Goal: Transaction & Acquisition: Book appointment/travel/reservation

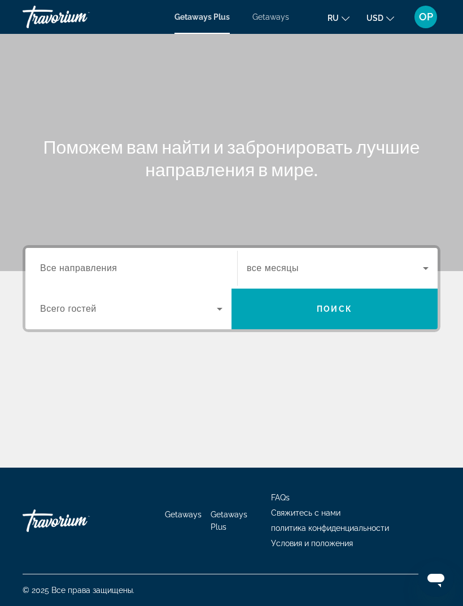
click at [41, 269] on span "Все направления" at bounding box center [78, 268] width 77 height 10
click at [41, 269] on input "Destination Все направления" at bounding box center [131, 269] width 182 height 14
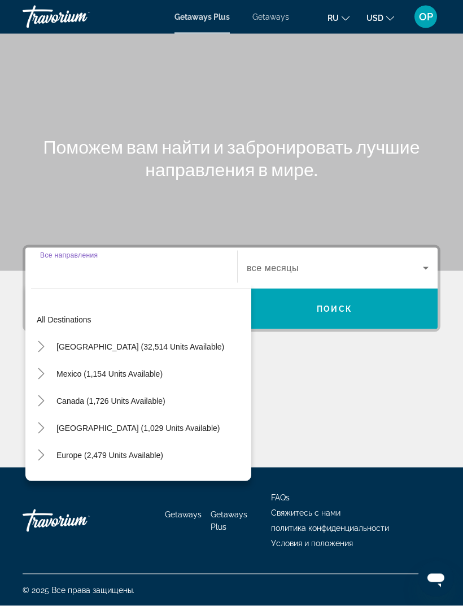
scroll to position [36, 0]
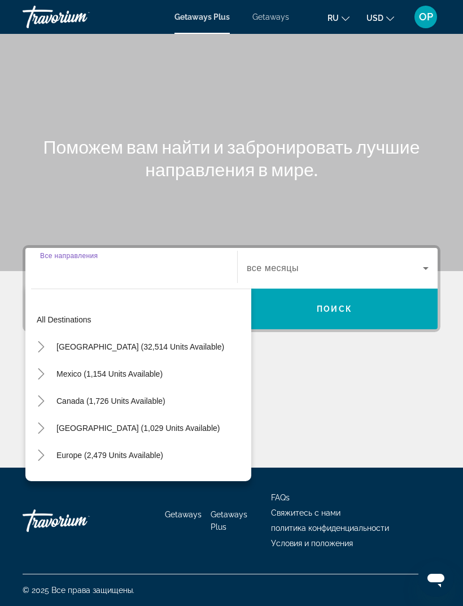
click at [70, 342] on span "[GEOGRAPHIC_DATA] (32,514 units available)" at bounding box center [140, 346] width 168 height 9
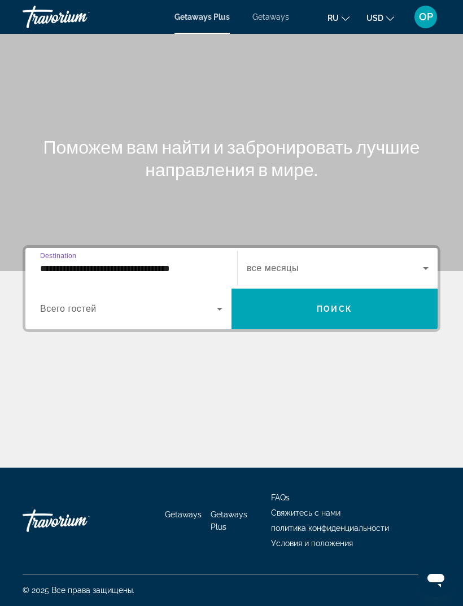
click at [131, 262] on input "**********" at bounding box center [131, 269] width 182 height 14
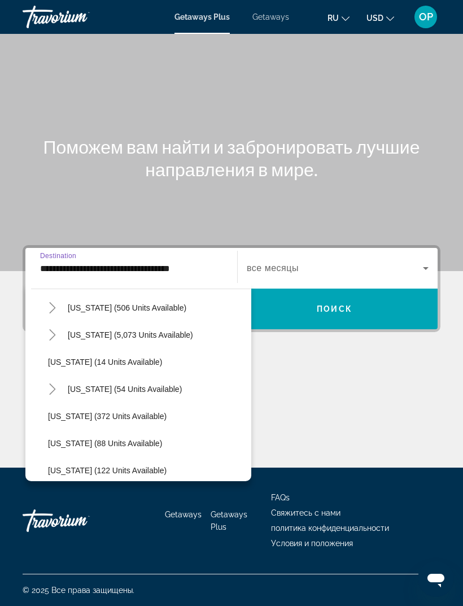
scroll to position [0, 0]
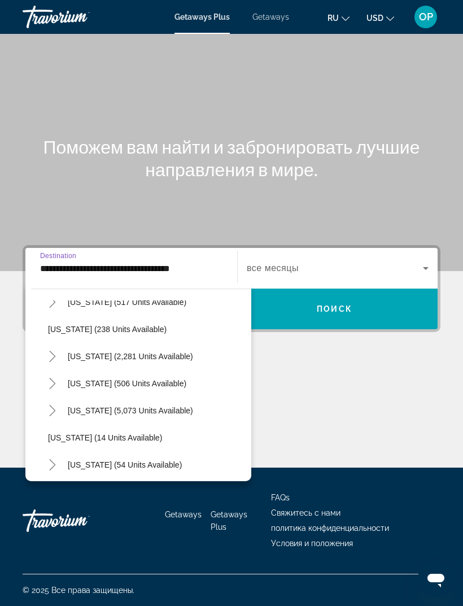
click at [447, 245] on div "**********" at bounding box center [231, 345] width 463 height 200
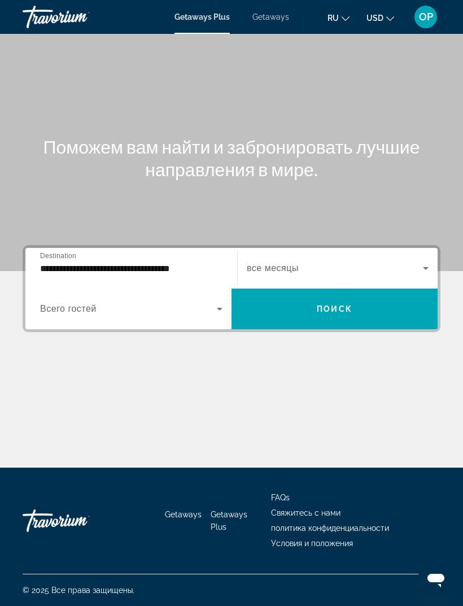
click at [164, 262] on input "**********" at bounding box center [131, 269] width 182 height 14
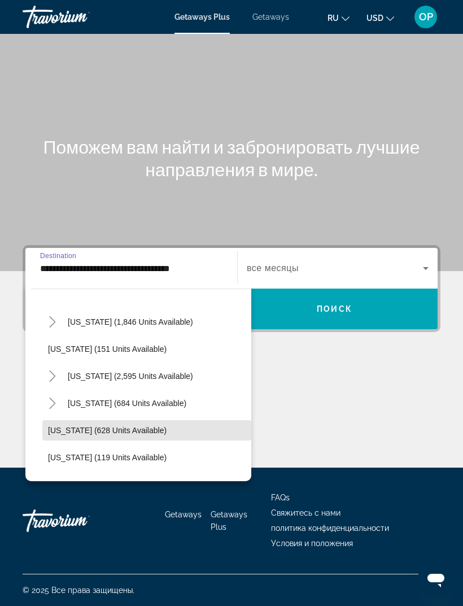
scroll to position [533, 0]
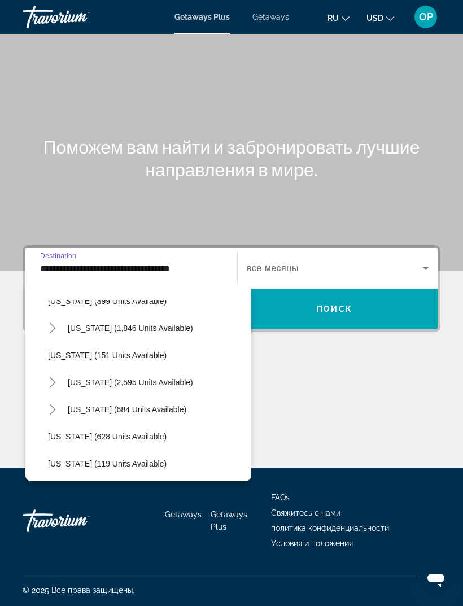
click at [97, 378] on span "[US_STATE] (2,595 units available)" at bounding box center [130, 382] width 125 height 9
type input "**********"
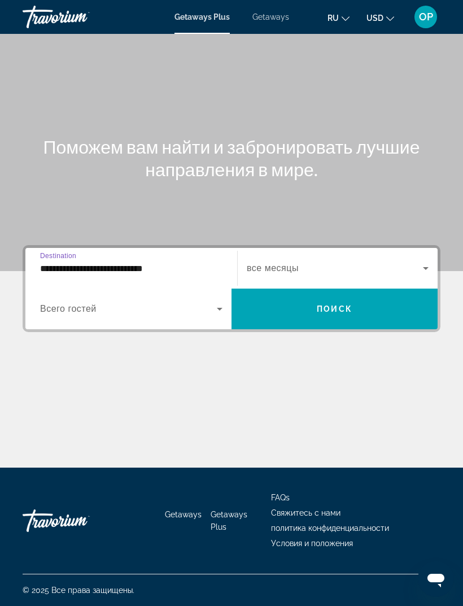
click at [209, 302] on span "Search widget" at bounding box center [128, 309] width 177 height 14
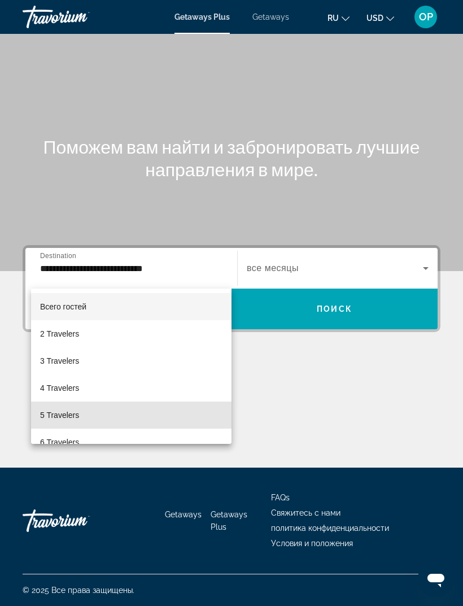
click at [60, 414] on span "5 Travelers" at bounding box center [59, 415] width 39 height 14
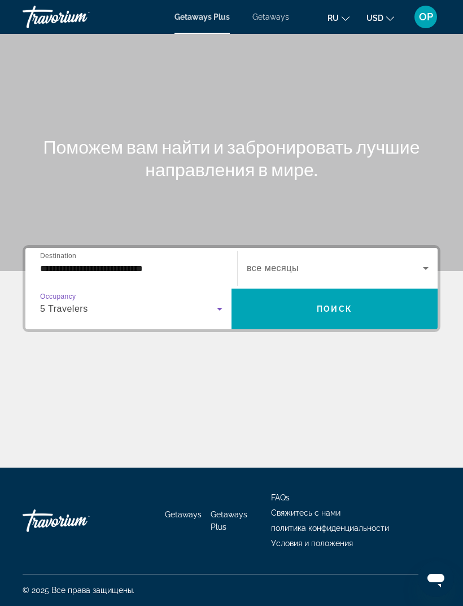
click at [422, 261] on icon "Search widget" at bounding box center [426, 268] width 14 height 14
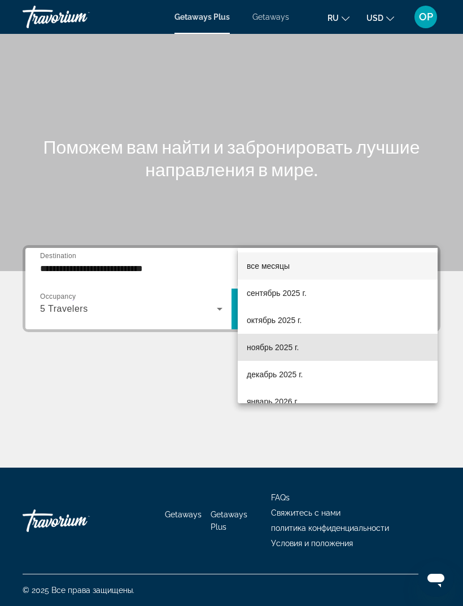
click at [260, 347] on span "ноябрь 2025 г." at bounding box center [273, 347] width 52 height 14
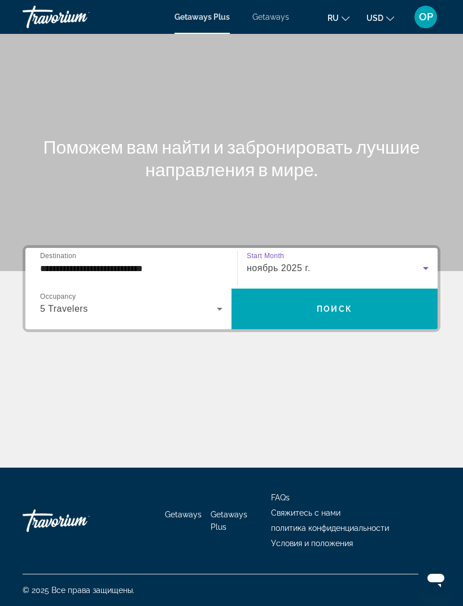
click at [317, 304] on span "Поиск" at bounding box center [335, 308] width 36 height 9
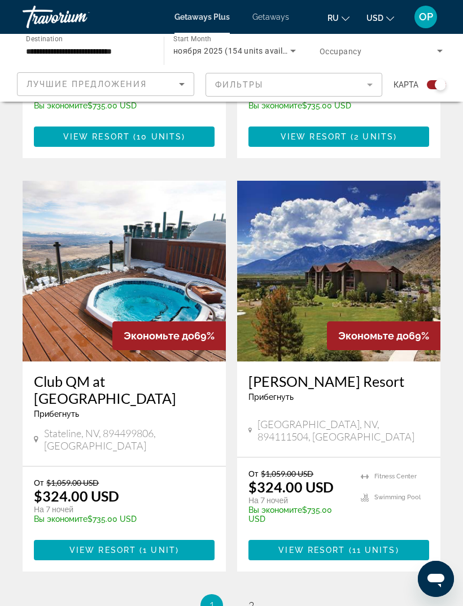
scroll to position [2322, 0]
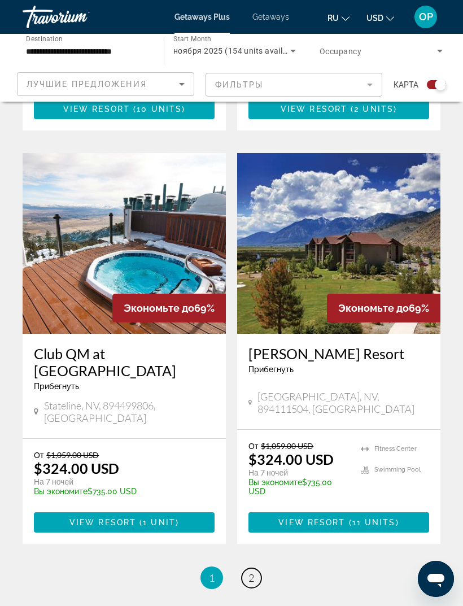
click at [252, 571] on span "2" at bounding box center [251, 577] width 6 height 12
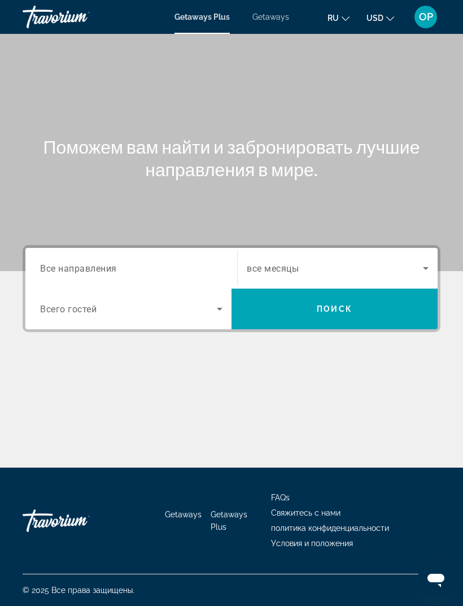
click at [269, 20] on span "Getaways" at bounding box center [270, 16] width 37 height 9
click at [72, 265] on span "Все направления" at bounding box center [78, 267] width 77 height 11
click at [72, 265] on input "Destination Все направления" at bounding box center [131, 269] width 182 height 14
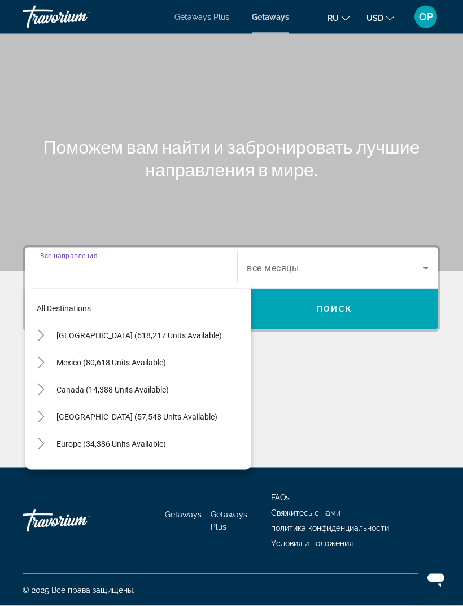
scroll to position [36, 0]
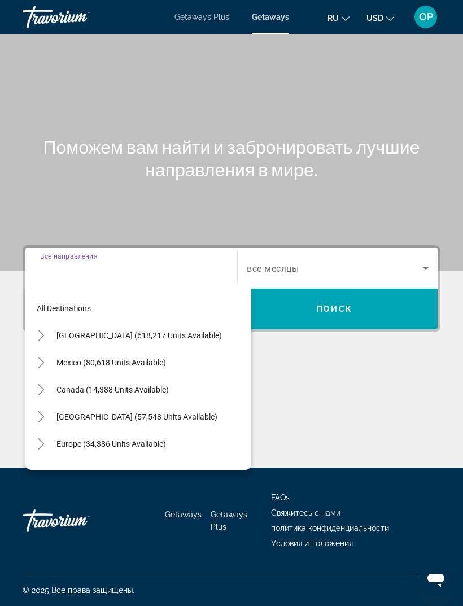
click at [95, 331] on span "[GEOGRAPHIC_DATA] (618,217 units available)" at bounding box center [138, 335] width 165 height 9
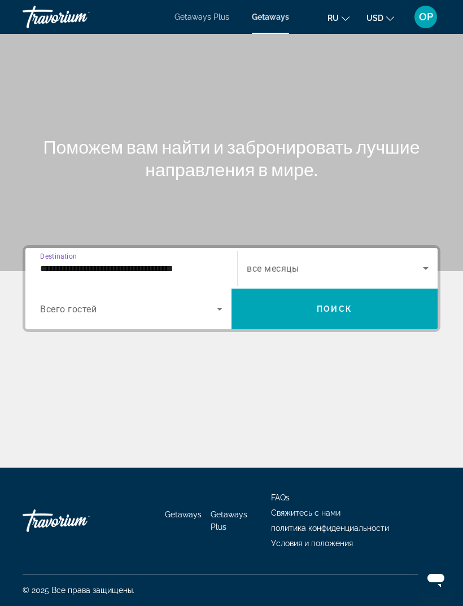
click at [186, 262] on input "**********" at bounding box center [131, 269] width 182 height 14
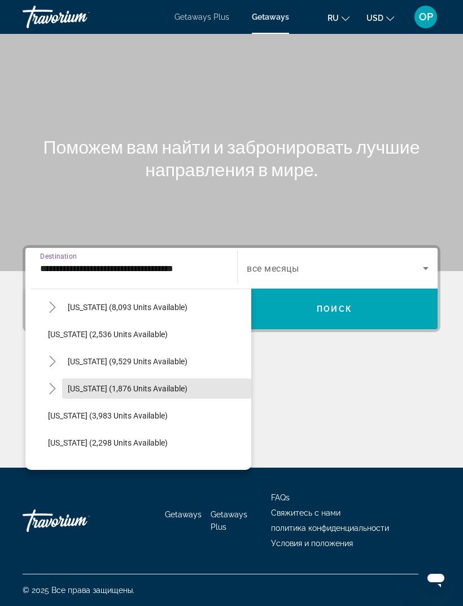
scroll to position [625, 0]
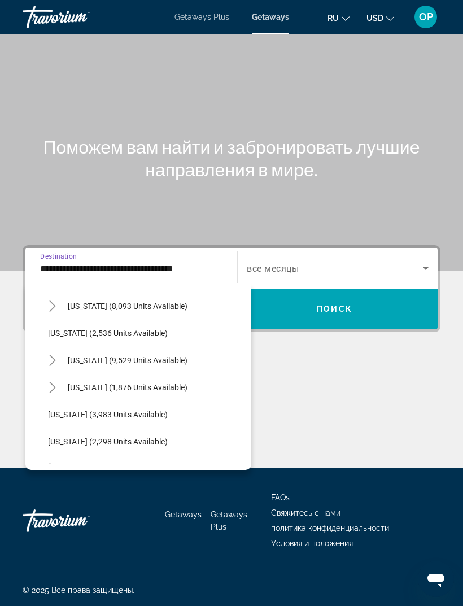
click at [106, 356] on span "[US_STATE] (9,529 units available)" at bounding box center [128, 360] width 120 height 9
type input "**********"
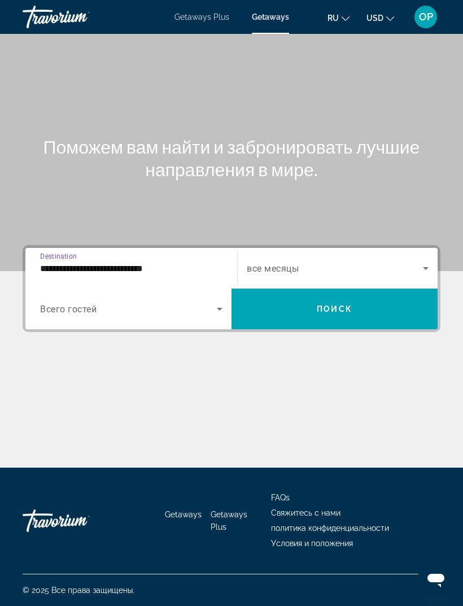
scroll to position [36, 0]
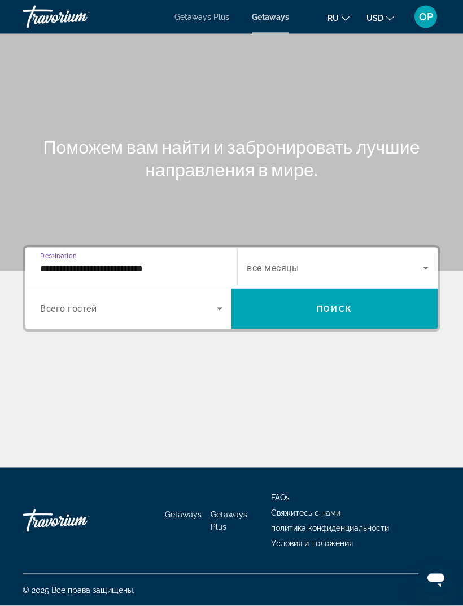
click at [215, 302] on icon "Search widget" at bounding box center [220, 309] width 14 height 14
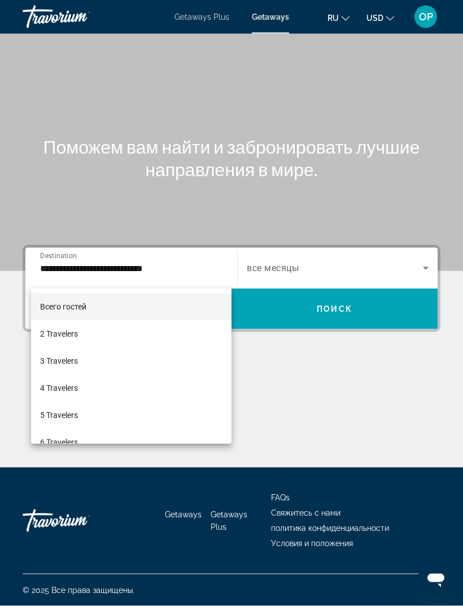
scroll to position [36, 0]
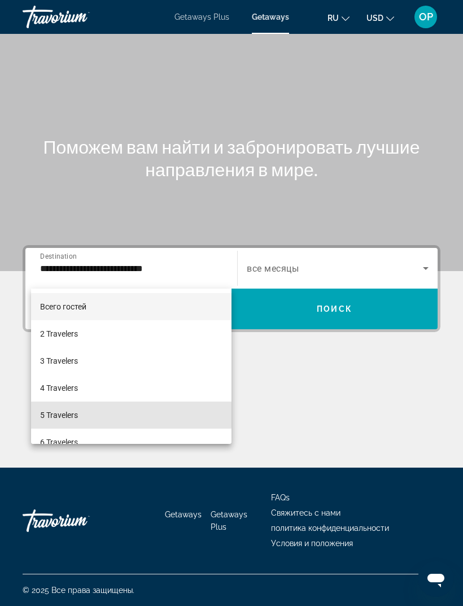
click at [59, 414] on span "5 Travelers" at bounding box center [59, 415] width 38 height 14
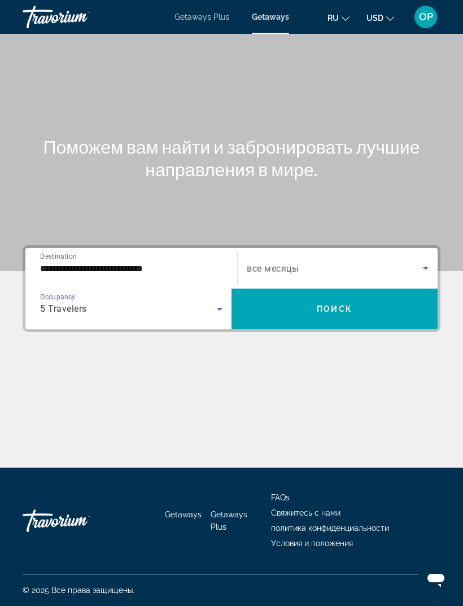
click at [426, 267] on icon "Search widget" at bounding box center [426, 268] width 6 height 3
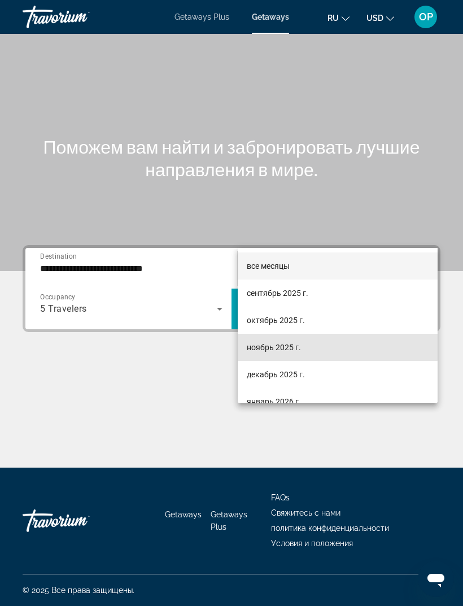
click at [262, 346] on span "ноябрь 2025 г." at bounding box center [274, 347] width 54 height 14
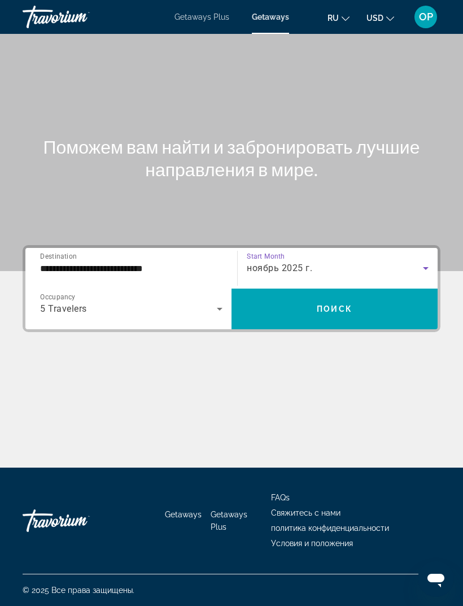
click at [335, 304] on span "Поиск" at bounding box center [335, 308] width 36 height 9
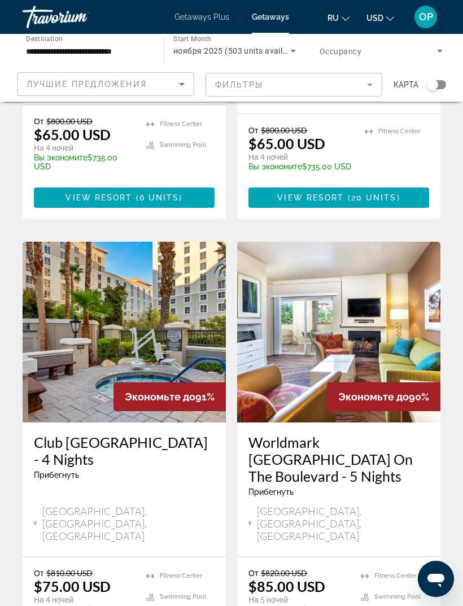
scroll to position [2143, 0]
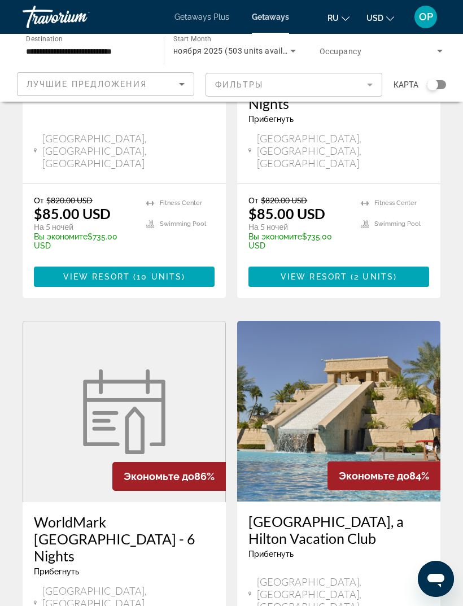
scroll to position [706, 0]
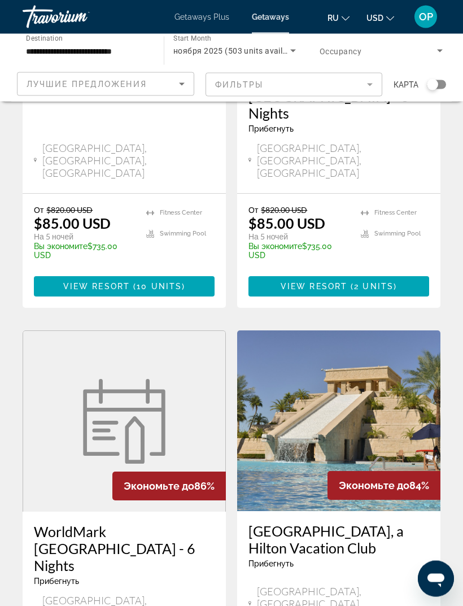
click at [196, 16] on span "Getaways Plus" at bounding box center [201, 16] width 55 height 9
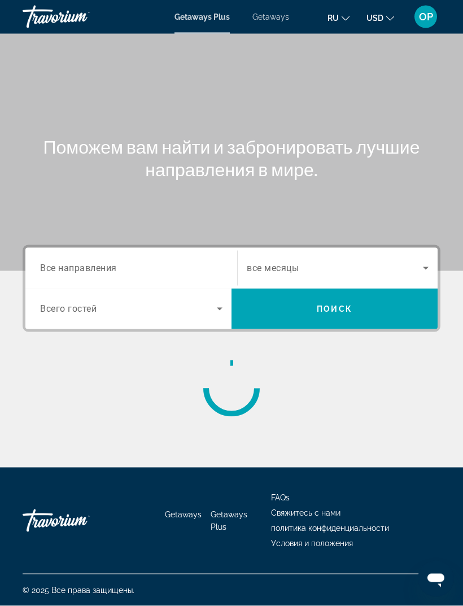
scroll to position [36, 0]
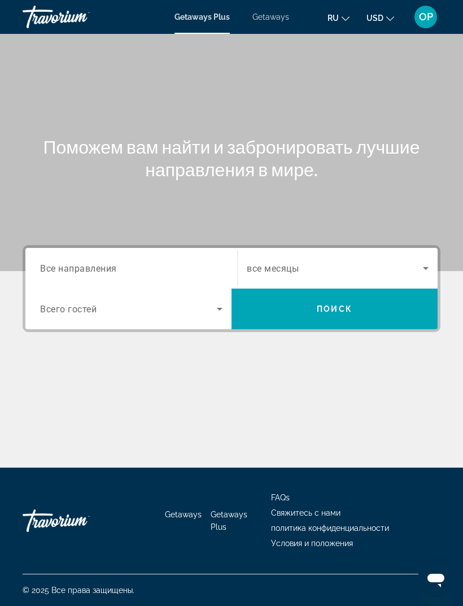
click at [166, 262] on input "Destination Все направления" at bounding box center [131, 269] width 182 height 14
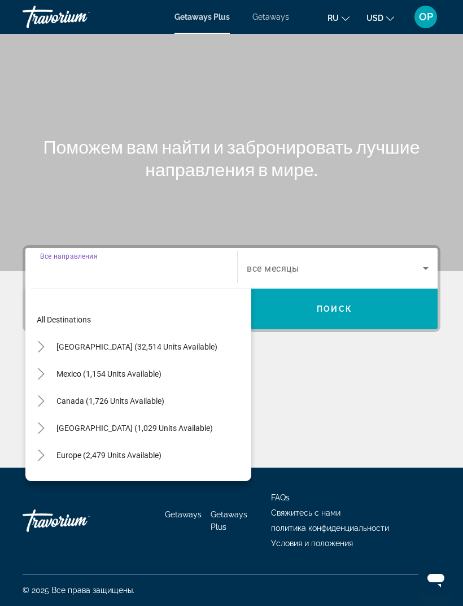
click at [119, 342] on span "[GEOGRAPHIC_DATA] (32,514 units available)" at bounding box center [136, 346] width 161 height 9
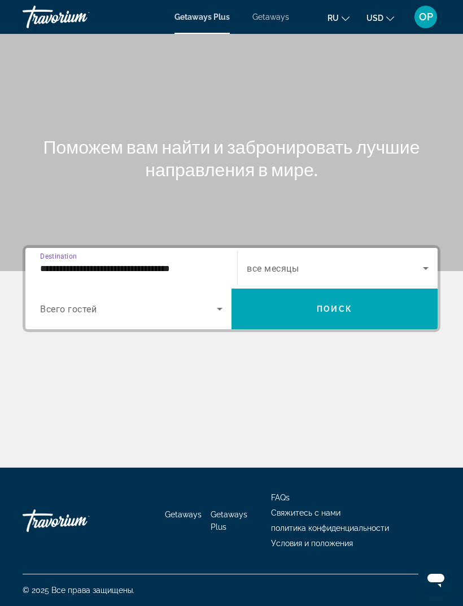
click at [177, 262] on input "**********" at bounding box center [131, 269] width 182 height 14
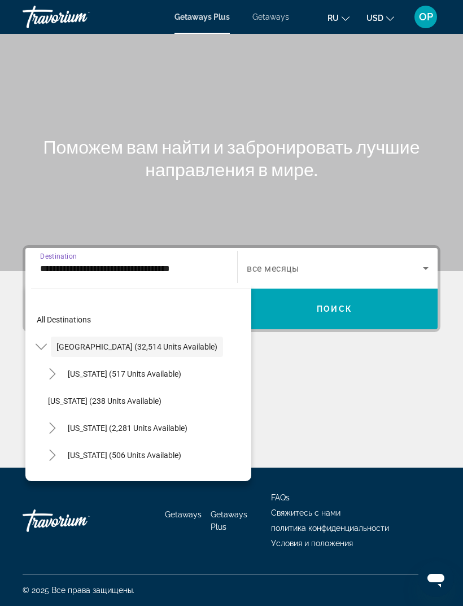
click at [139, 342] on span "[GEOGRAPHIC_DATA] (32,514 units available)" at bounding box center [136, 346] width 161 height 9
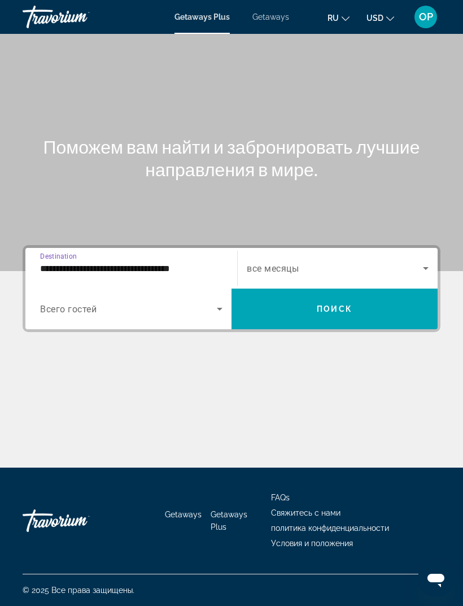
click at [171, 262] on input "**********" at bounding box center [131, 269] width 182 height 14
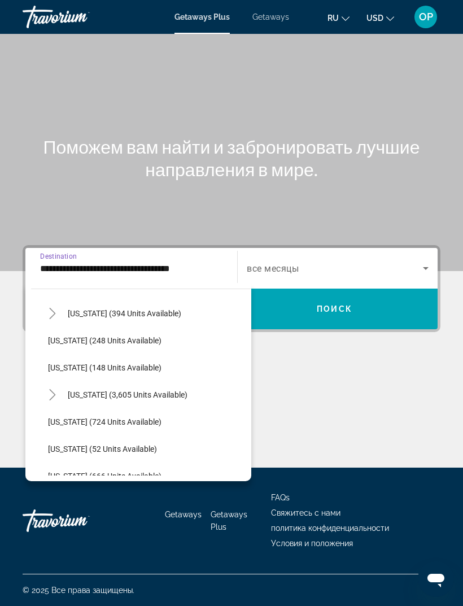
scroll to position [898, 0]
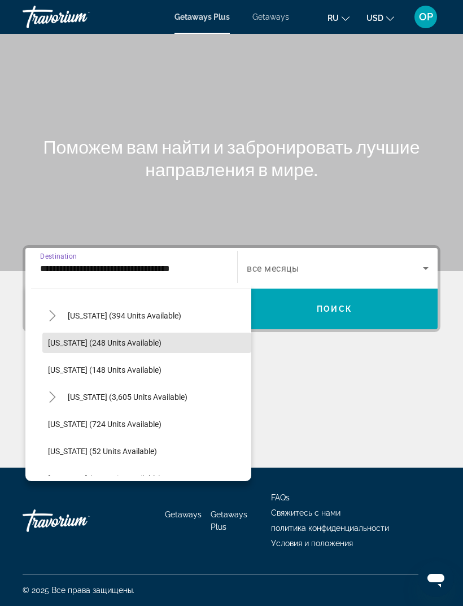
click at [82, 338] on span "[US_STATE] (248 units available)" at bounding box center [104, 342] width 113 height 9
type input "**********"
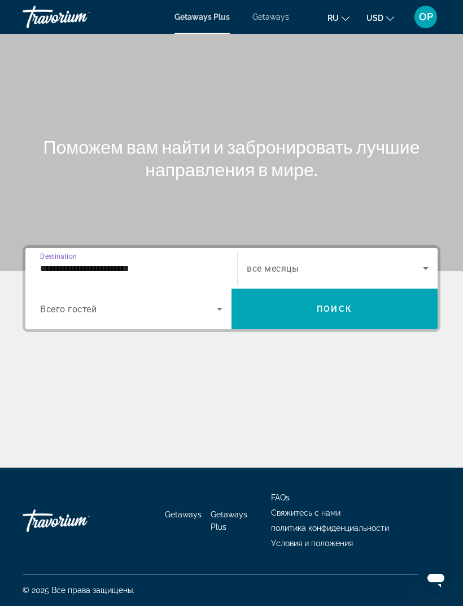
click at [221, 302] on icon "Search widget" at bounding box center [220, 309] width 14 height 14
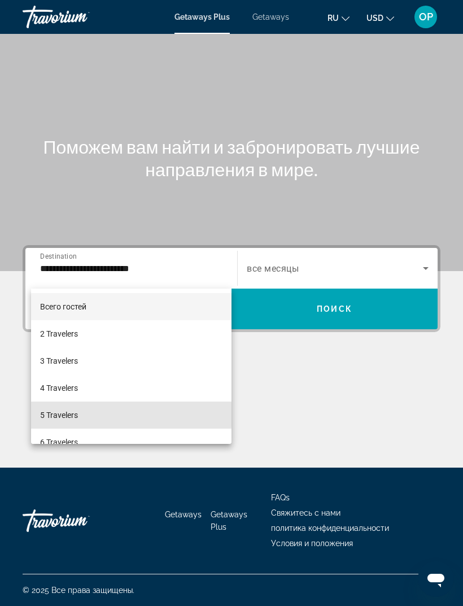
click at [58, 413] on span "5 Travelers" at bounding box center [59, 415] width 38 height 14
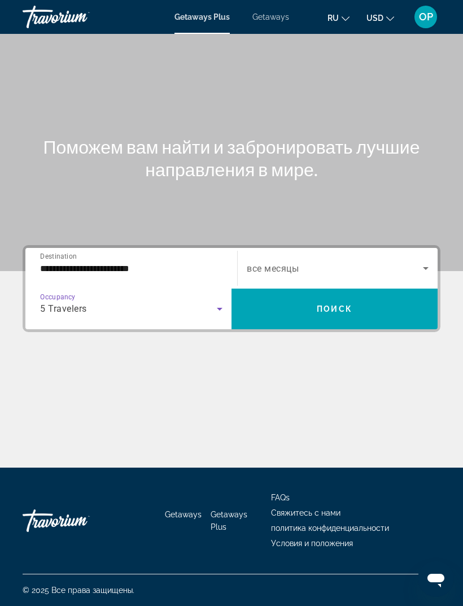
click at [423, 261] on icon "Search widget" at bounding box center [426, 268] width 14 height 14
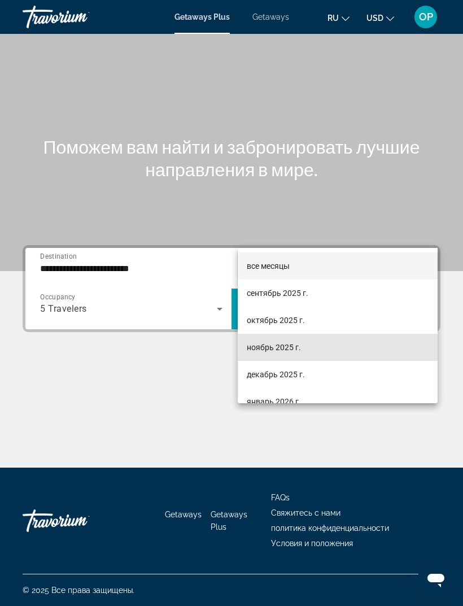
click at [261, 343] on span "ноябрь 2025 г." at bounding box center [274, 347] width 54 height 14
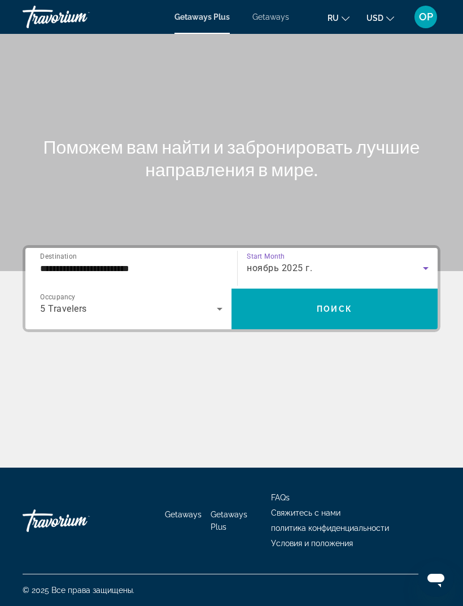
click at [325, 304] on span "Поиск" at bounding box center [335, 308] width 36 height 9
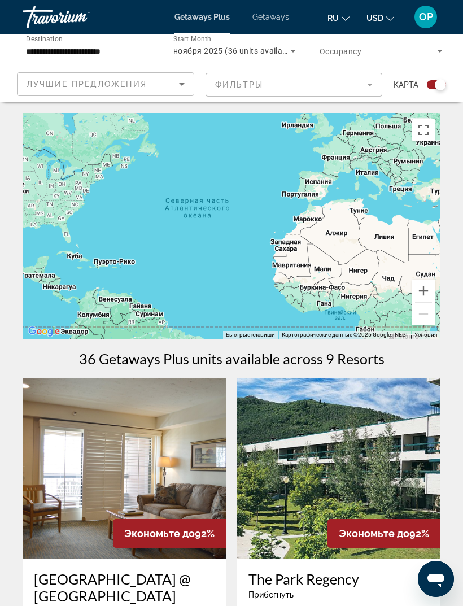
click at [269, 19] on span "Getaways" at bounding box center [270, 16] width 37 height 9
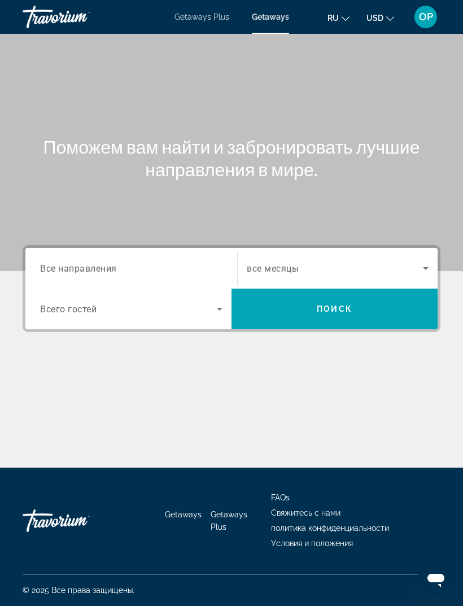
click at [83, 264] on span "Все направления" at bounding box center [78, 267] width 77 height 11
click at [83, 264] on input "Destination Все направления" at bounding box center [131, 269] width 182 height 14
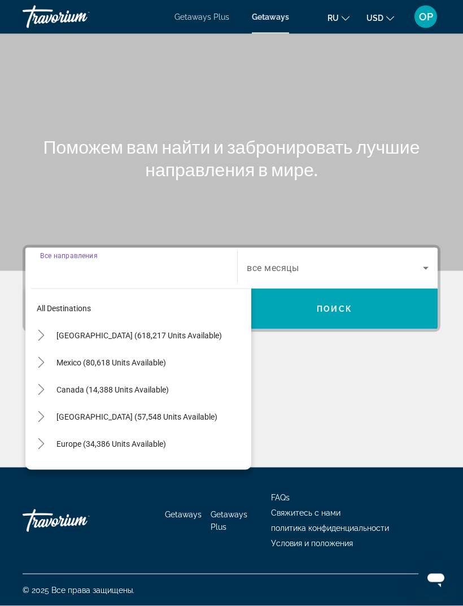
scroll to position [36, 0]
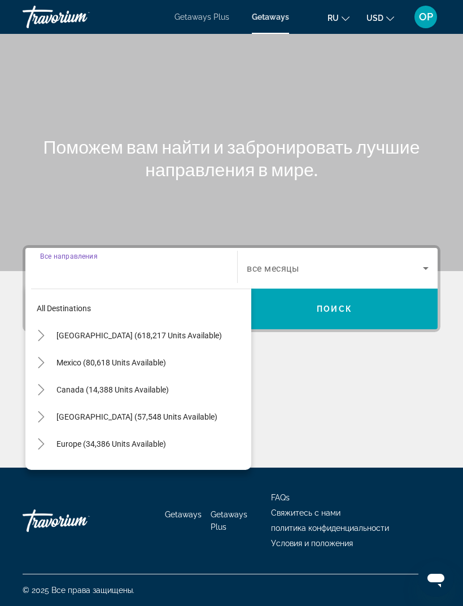
click at [67, 331] on span "[GEOGRAPHIC_DATA] (618,217 units available)" at bounding box center [138, 335] width 165 height 9
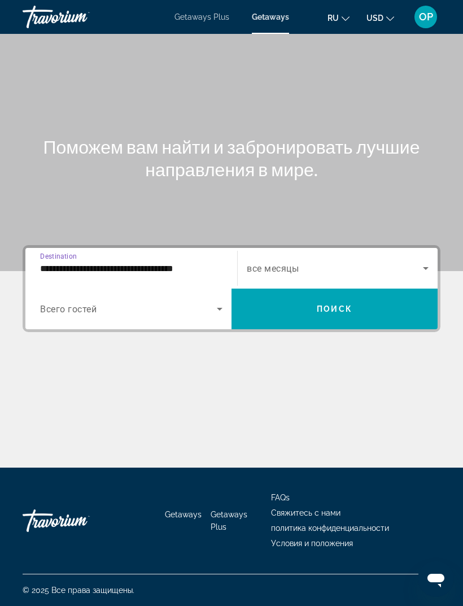
click at [176, 262] on input "**********" at bounding box center [131, 269] width 182 height 14
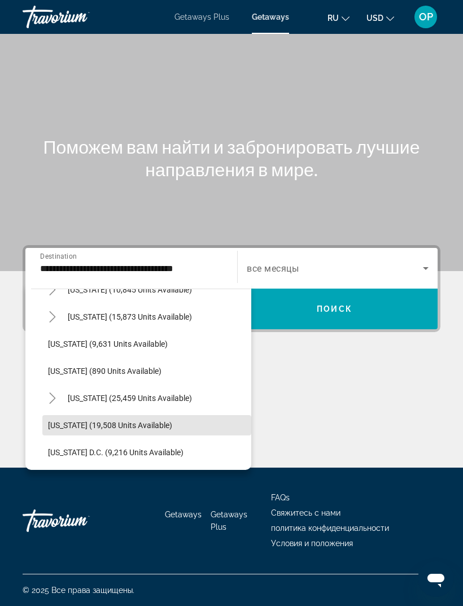
scroll to position [1020, 0]
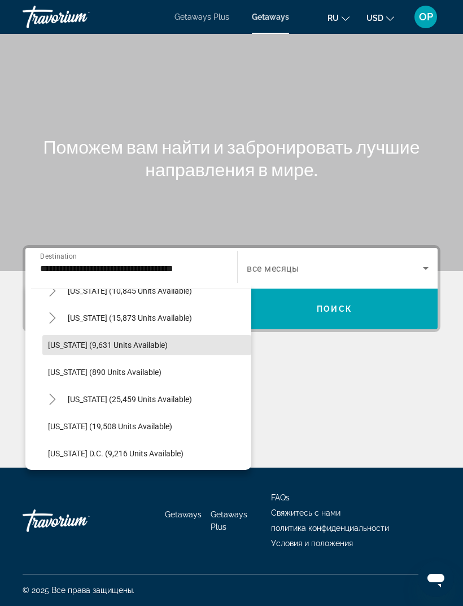
click at [75, 340] on span "[US_STATE] (9,631 units available)" at bounding box center [108, 344] width 120 height 9
type input "**********"
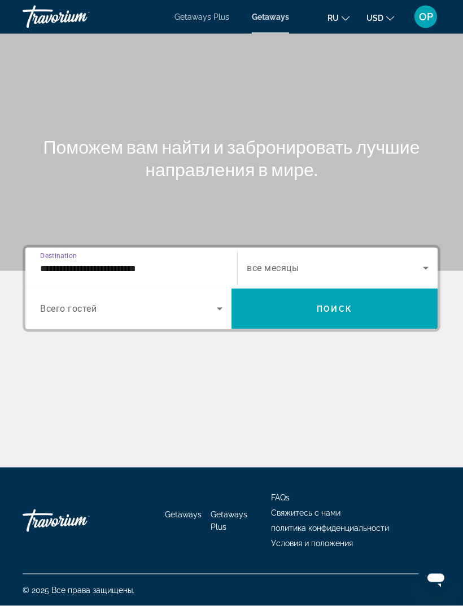
scroll to position [36, 0]
click at [216, 302] on icon "Search widget" at bounding box center [220, 309] width 14 height 14
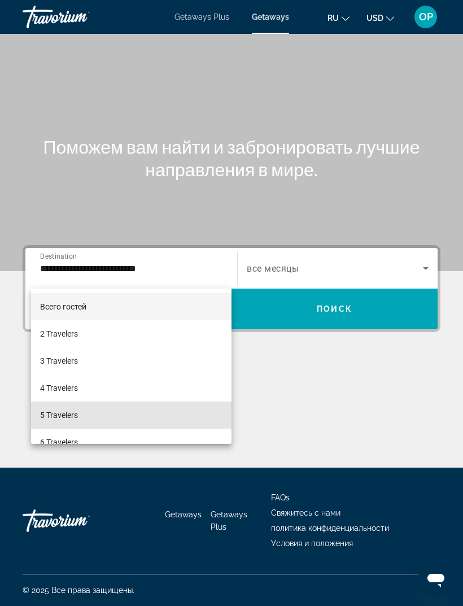
click at [60, 412] on span "5 Travelers" at bounding box center [59, 415] width 38 height 14
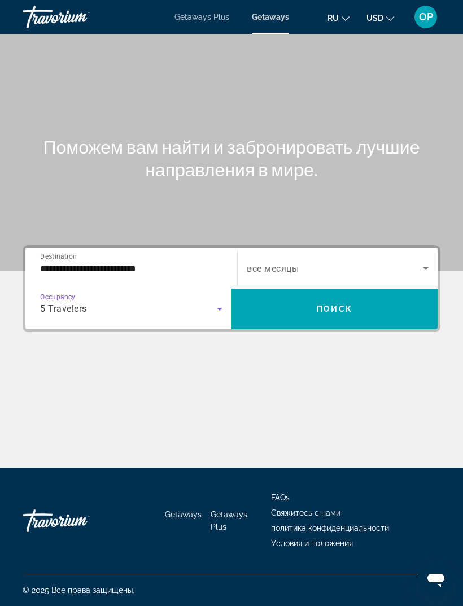
click at [426, 261] on icon "Search widget" at bounding box center [426, 268] width 14 height 14
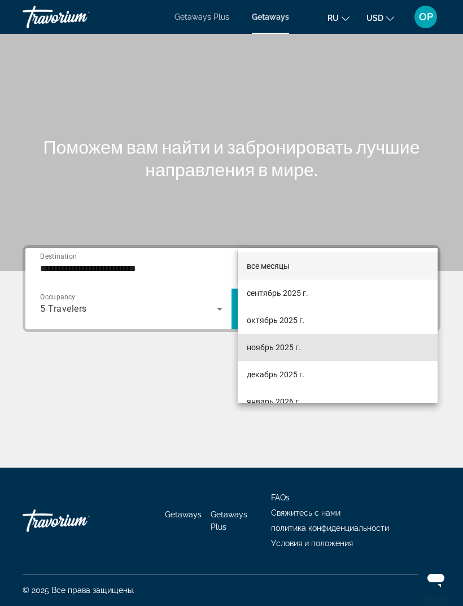
click at [266, 347] on span "ноябрь 2025 г." at bounding box center [274, 347] width 54 height 14
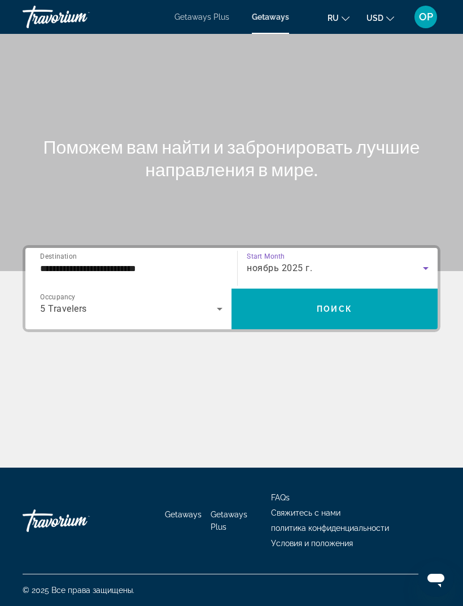
click at [321, 304] on span "Поиск" at bounding box center [335, 308] width 36 height 9
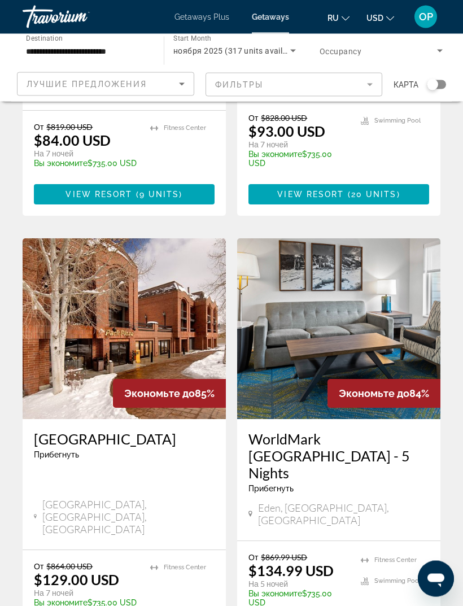
scroll to position [2125, 0]
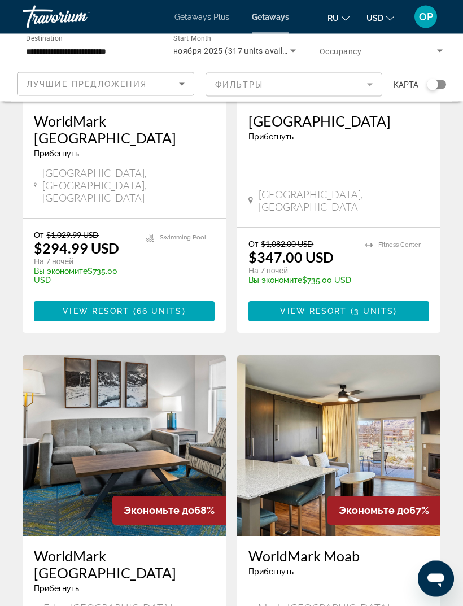
scroll to position [1988, 0]
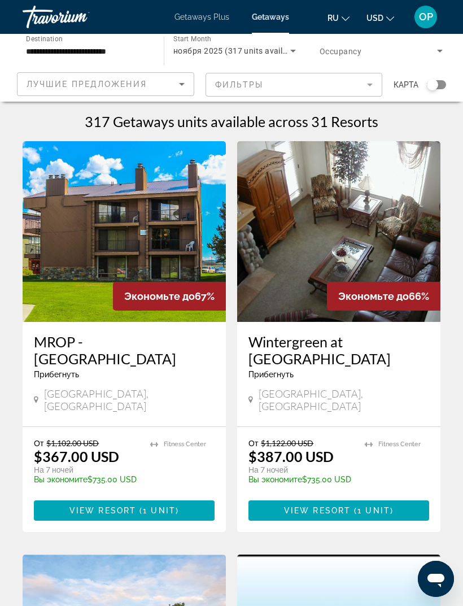
click at [204, 17] on span "Getaways Plus" at bounding box center [201, 16] width 55 height 9
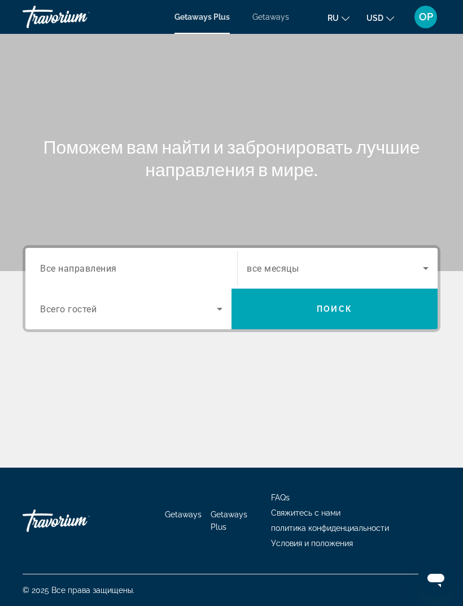
click at [83, 266] on span "Все направления" at bounding box center [78, 267] width 77 height 11
click at [83, 266] on input "Destination Все направления" at bounding box center [131, 269] width 182 height 14
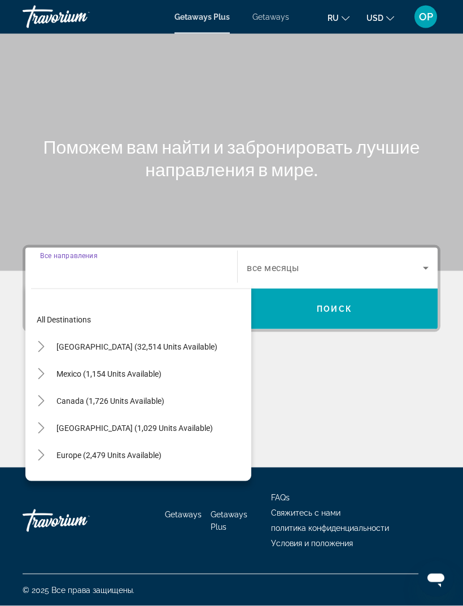
scroll to position [36, 0]
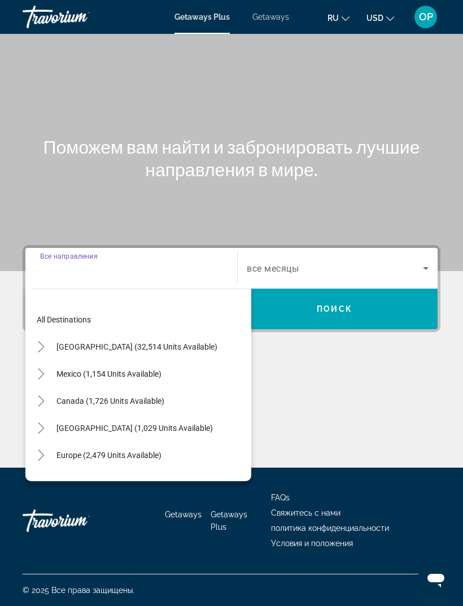
click at [113, 333] on span "Search widget" at bounding box center [137, 346] width 172 height 27
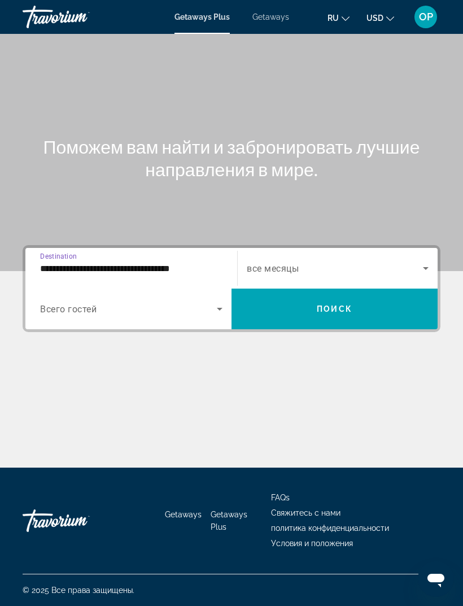
click at [142, 262] on input "**********" at bounding box center [131, 269] width 182 height 14
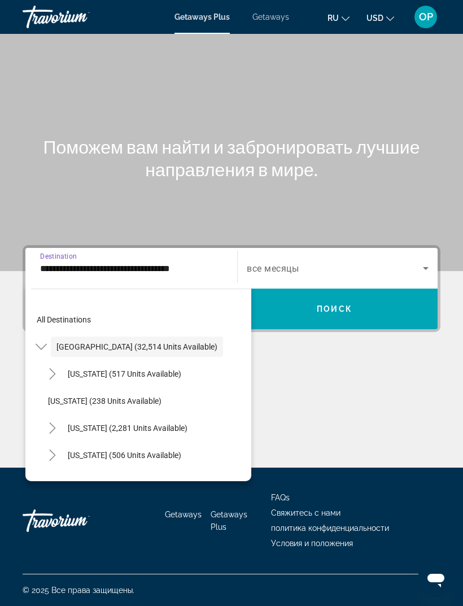
click at [93, 369] on span "[US_STATE] (517 units available)" at bounding box center [124, 373] width 113 height 9
type input "**********"
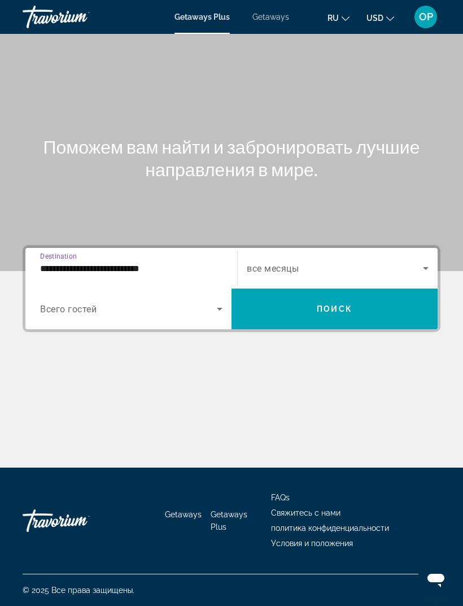
click at [216, 302] on icon "Search widget" at bounding box center [220, 309] width 14 height 14
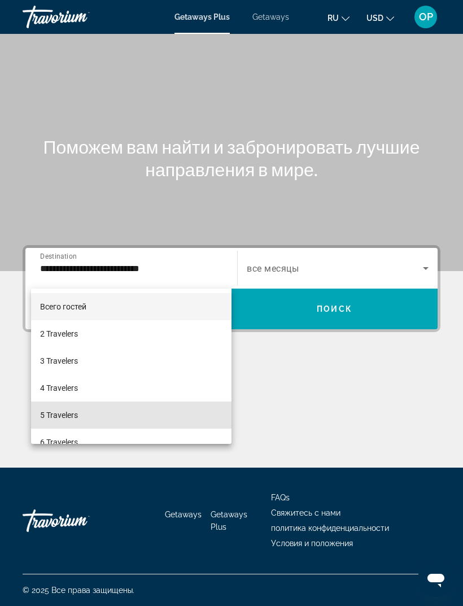
click at [61, 412] on span "5 Travelers" at bounding box center [59, 415] width 38 height 14
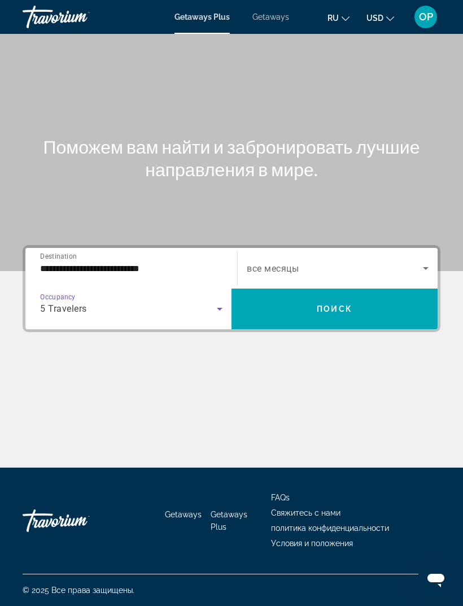
click at [424, 261] on icon "Search widget" at bounding box center [426, 268] width 14 height 14
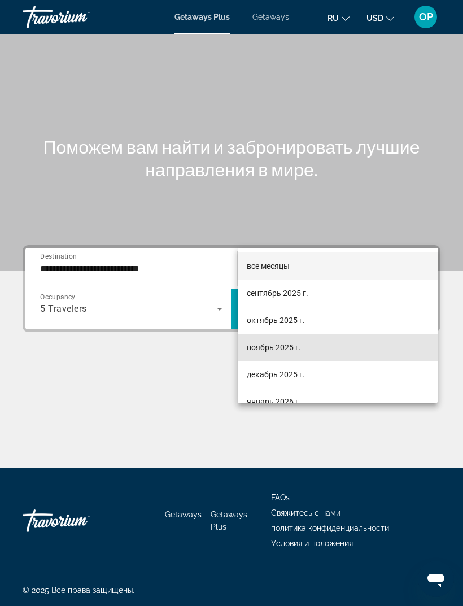
click at [265, 342] on span "ноябрь 2025 г." at bounding box center [274, 347] width 54 height 14
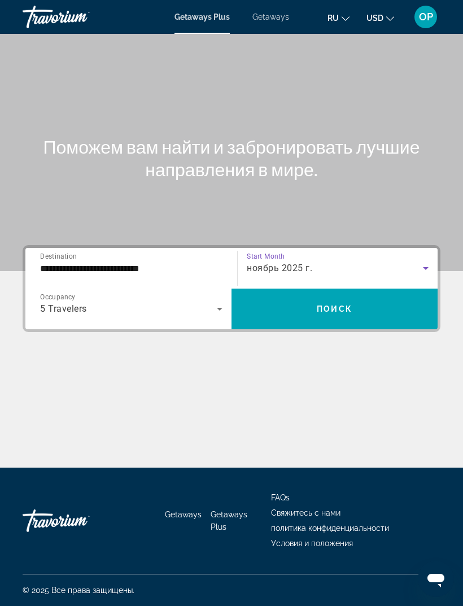
click at [336, 304] on span "Поиск" at bounding box center [335, 308] width 36 height 9
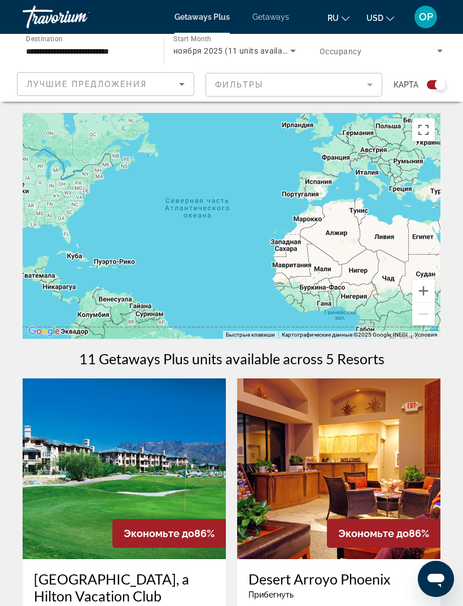
click at [259, 21] on span "Getaways" at bounding box center [270, 16] width 37 height 9
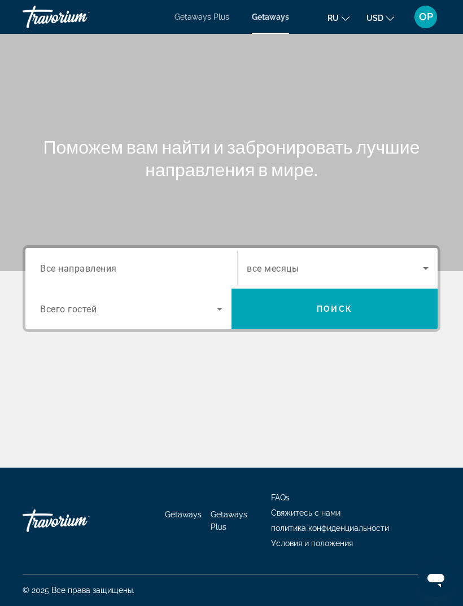
click at [196, 17] on span "Getaways Plus" at bounding box center [201, 16] width 55 height 9
click at [102, 269] on span "Все направления" at bounding box center [78, 267] width 77 height 11
click at [102, 269] on input "Destination Все направления" at bounding box center [131, 269] width 182 height 14
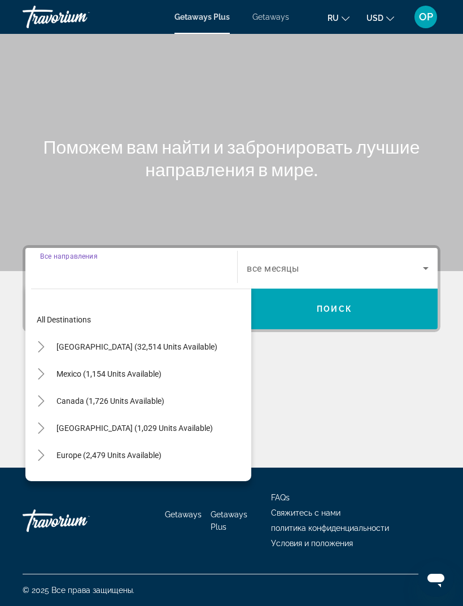
scroll to position [36, 0]
click at [82, 333] on span "Search widget" at bounding box center [137, 346] width 172 height 27
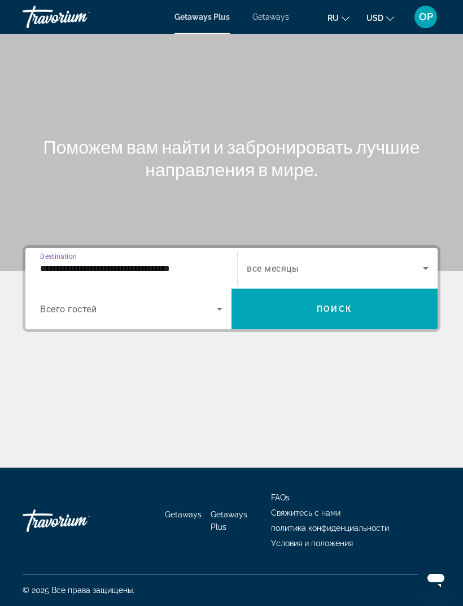
click at [126, 262] on input "**********" at bounding box center [131, 269] width 182 height 14
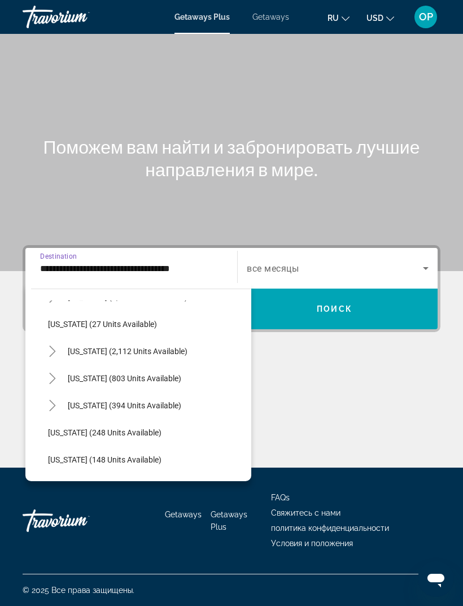
scroll to position [807, 0]
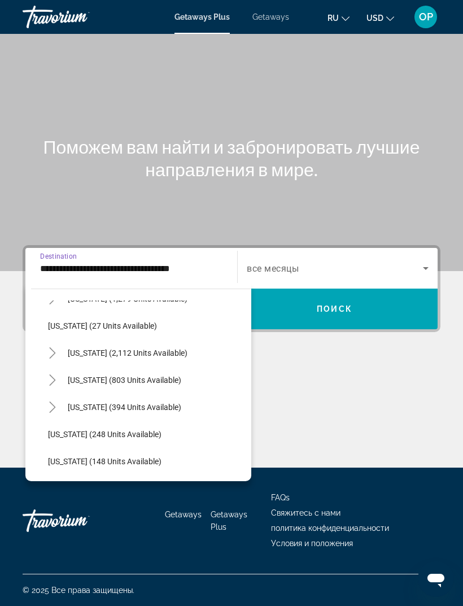
click at [101, 430] on span "[US_STATE] (248 units available)" at bounding box center [104, 434] width 113 height 9
type input "**********"
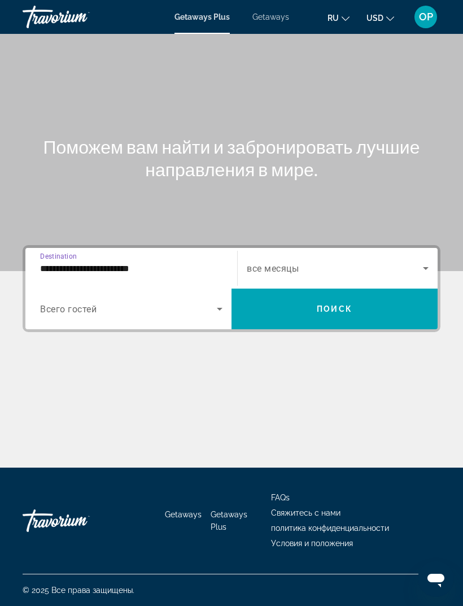
click at [213, 302] on icon "Search widget" at bounding box center [220, 309] width 14 height 14
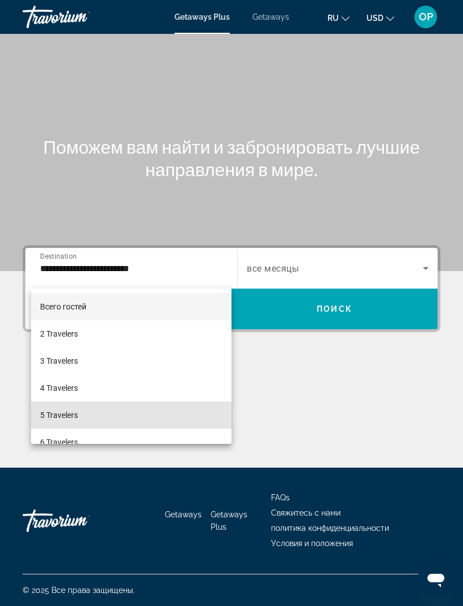
click at [58, 412] on span "5 Travelers" at bounding box center [59, 415] width 38 height 14
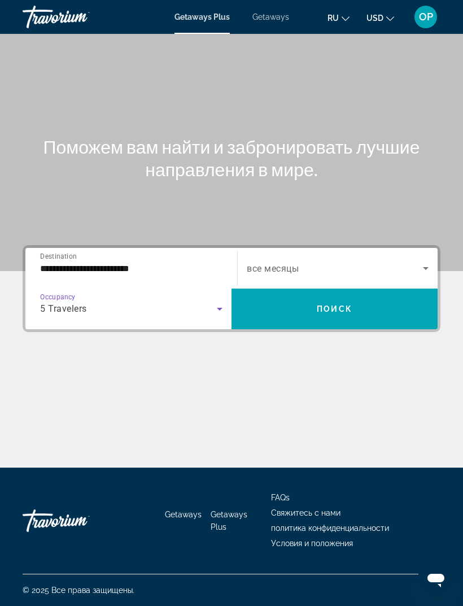
click at [423, 261] on icon "Search widget" at bounding box center [426, 268] width 14 height 14
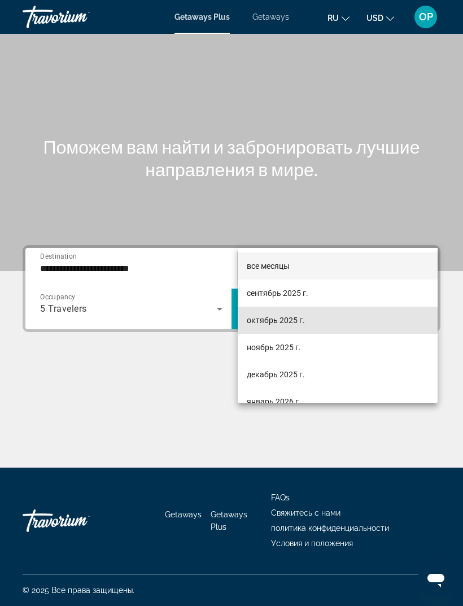
click at [260, 318] on span "октябрь 2025 г." at bounding box center [276, 320] width 58 height 14
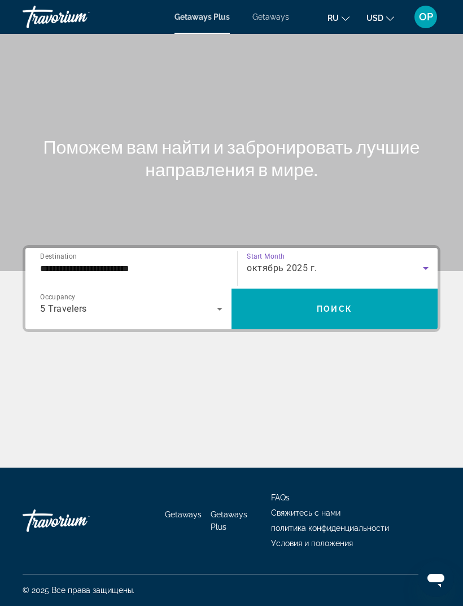
click at [424, 261] on icon "Search widget" at bounding box center [426, 268] width 14 height 14
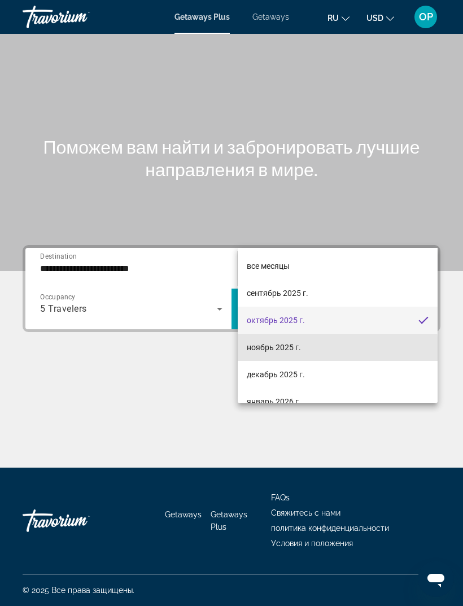
click at [265, 349] on span "ноябрь 2025 г." at bounding box center [274, 347] width 54 height 14
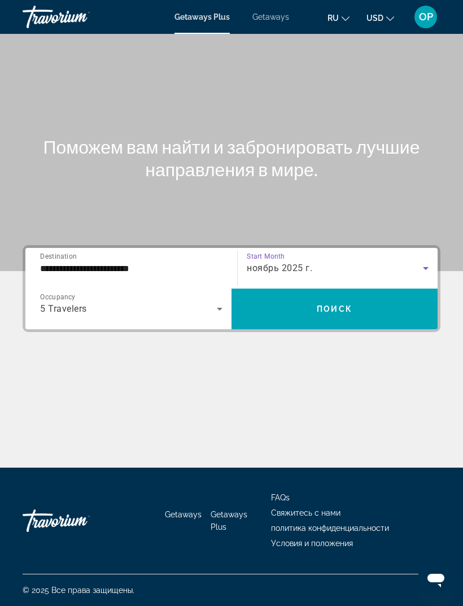
click at [318, 304] on span "Поиск" at bounding box center [335, 308] width 36 height 9
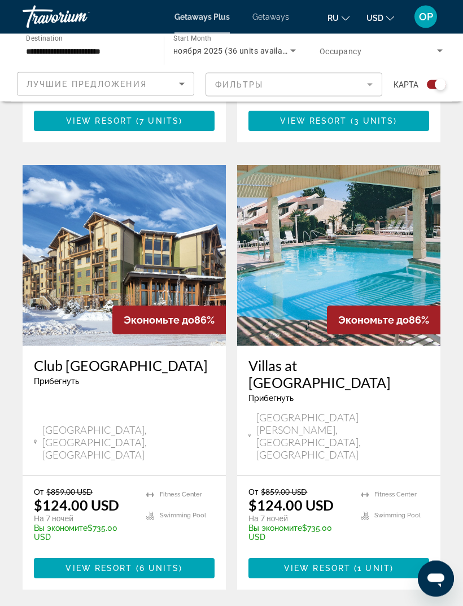
scroll to position [659, 0]
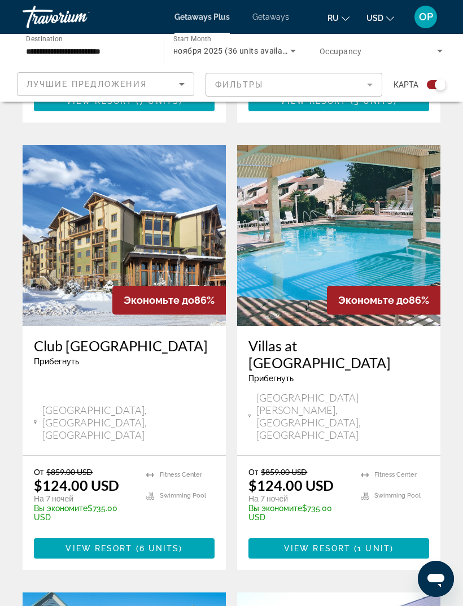
click at [339, 238] on img "Main content" at bounding box center [338, 235] width 203 height 181
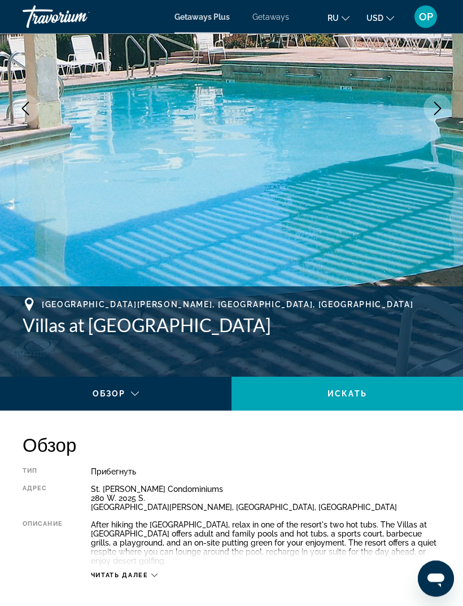
scroll to position [194, 0]
